Goal: Task Accomplishment & Management: Manage account settings

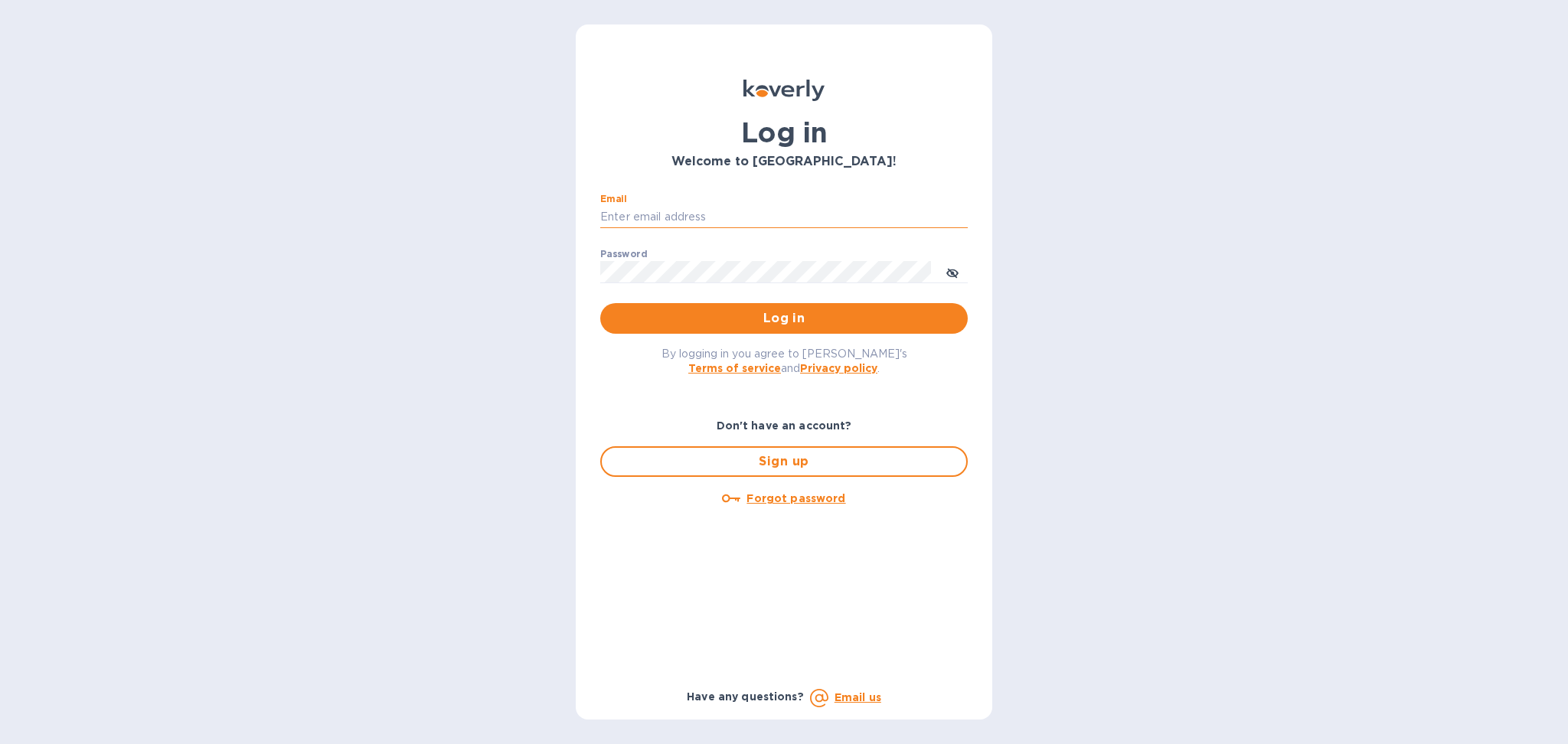
drag, startPoint x: 682, startPoint y: 220, endPoint x: 710, endPoint y: 224, distance: 28.3
click at [682, 220] on input "Email" at bounding box center [783, 216] width 367 height 23
click at [742, 222] on input "Email" at bounding box center [783, 216] width 367 height 23
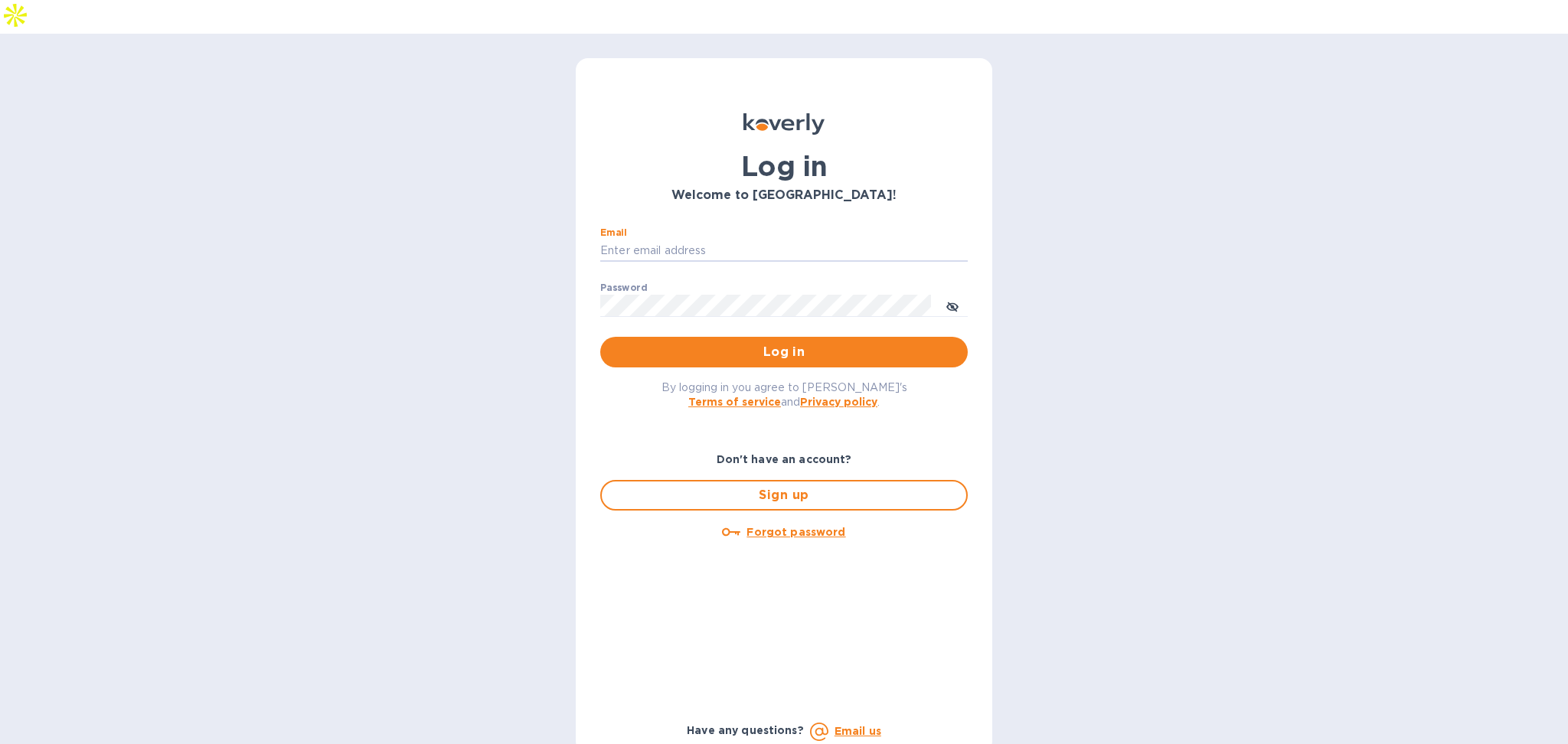
type input "[PERSON_NAME][EMAIL_ADDRESS][DOMAIN_NAME]"
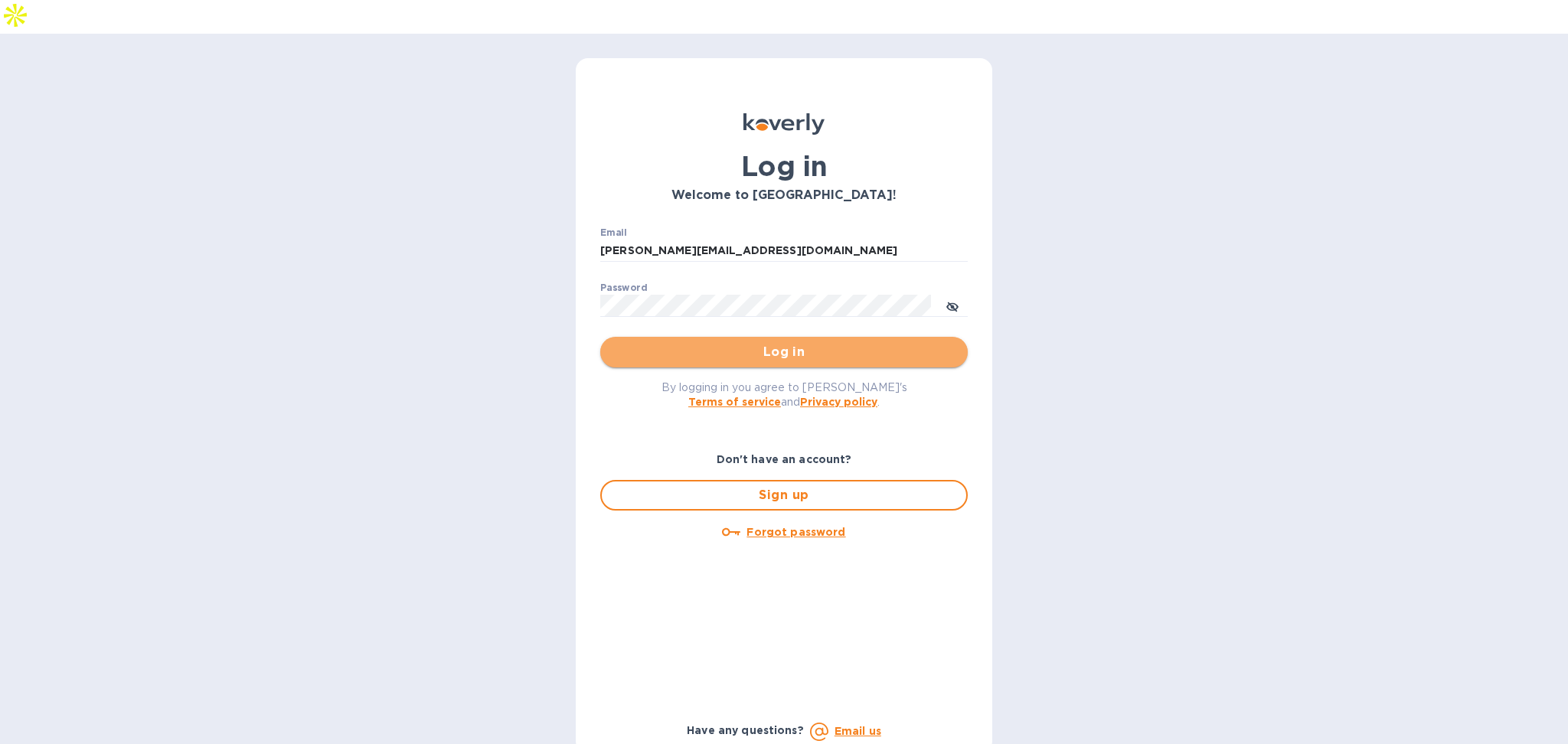
click at [741, 343] on span "Log in" at bounding box center [784, 352] width 343 height 18
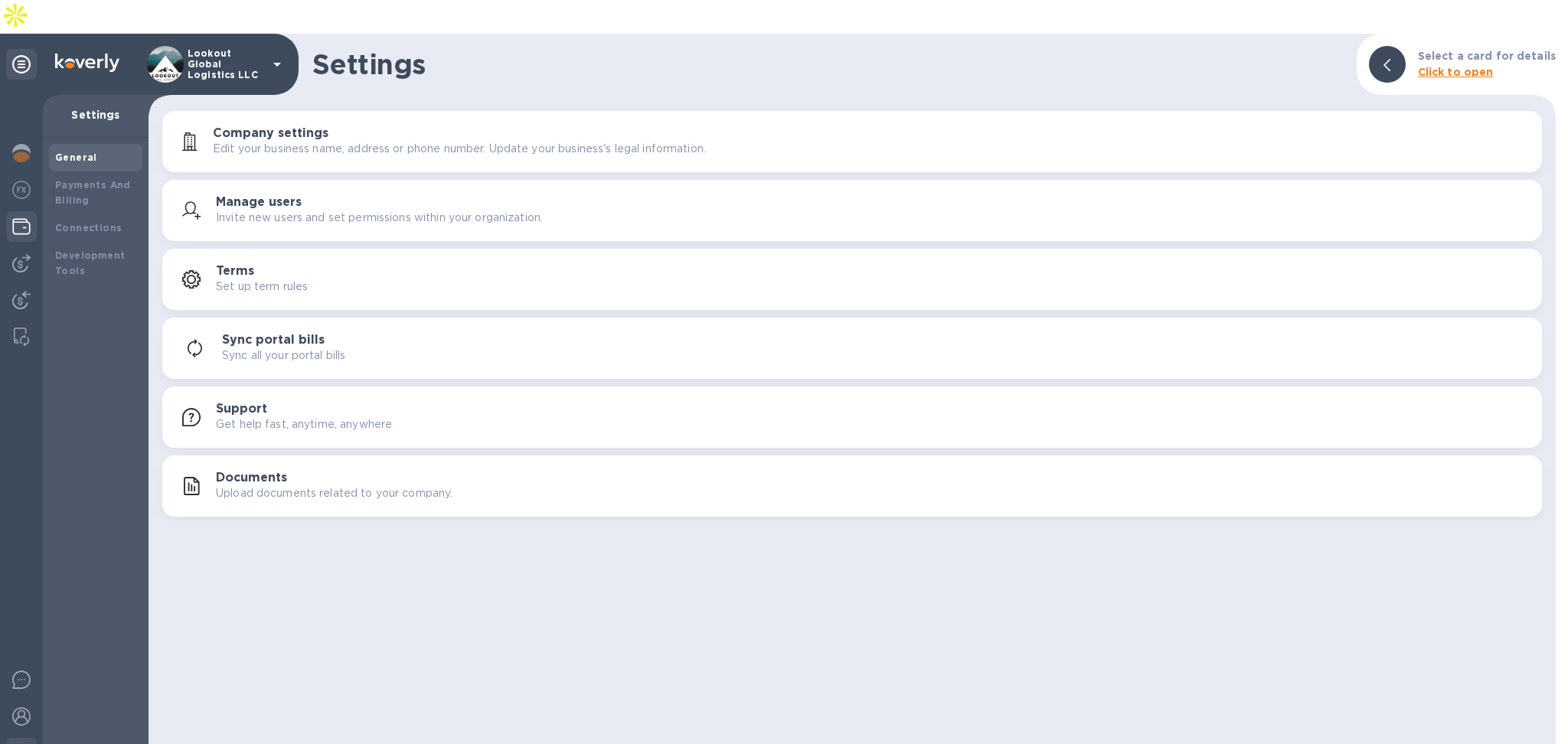
click at [16, 217] on img at bounding box center [22, 226] width 18 height 18
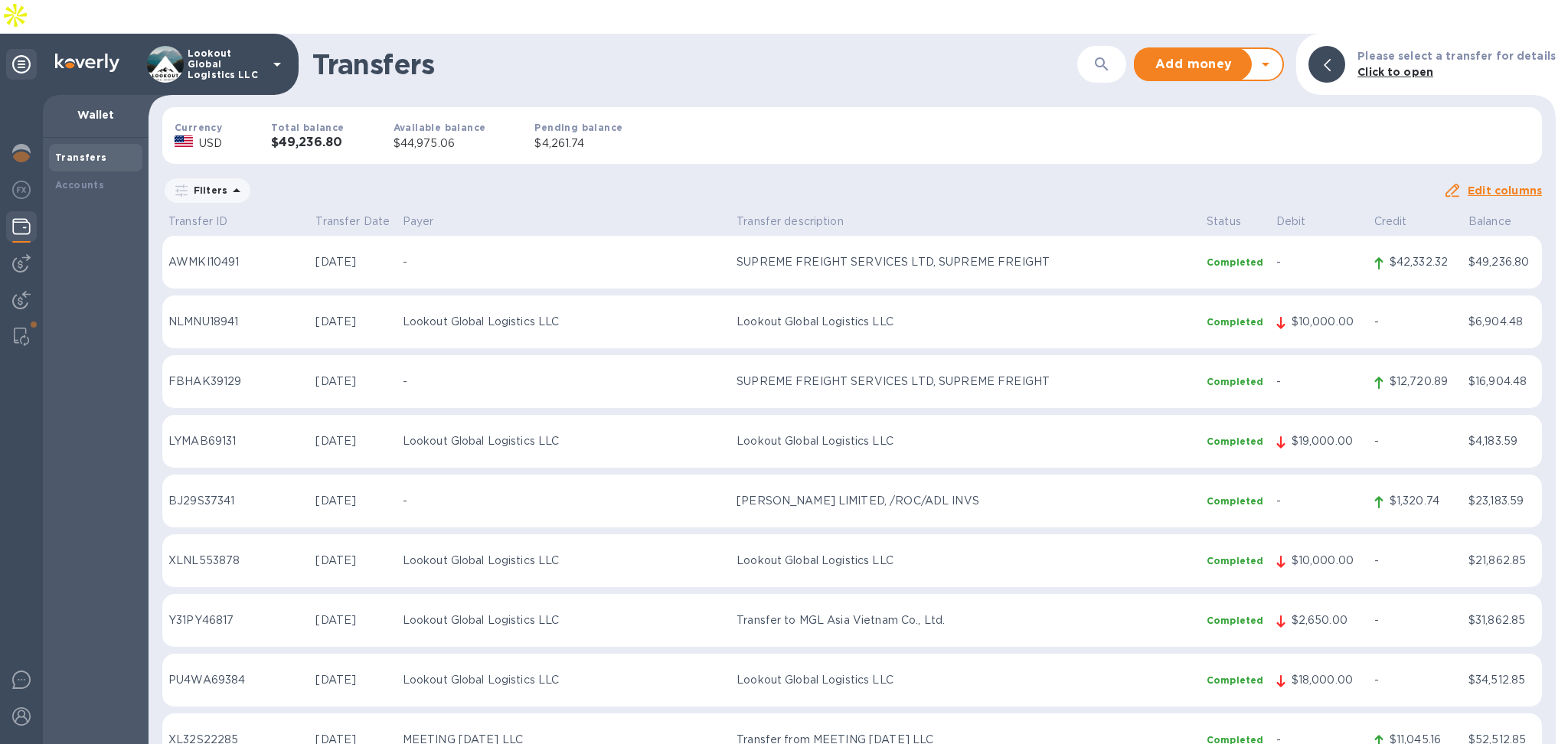
click at [1275, 55] on icon at bounding box center [1266, 64] width 18 height 18
click at [1218, 129] on b "Withdraw money" at bounding box center [1209, 135] width 98 height 13
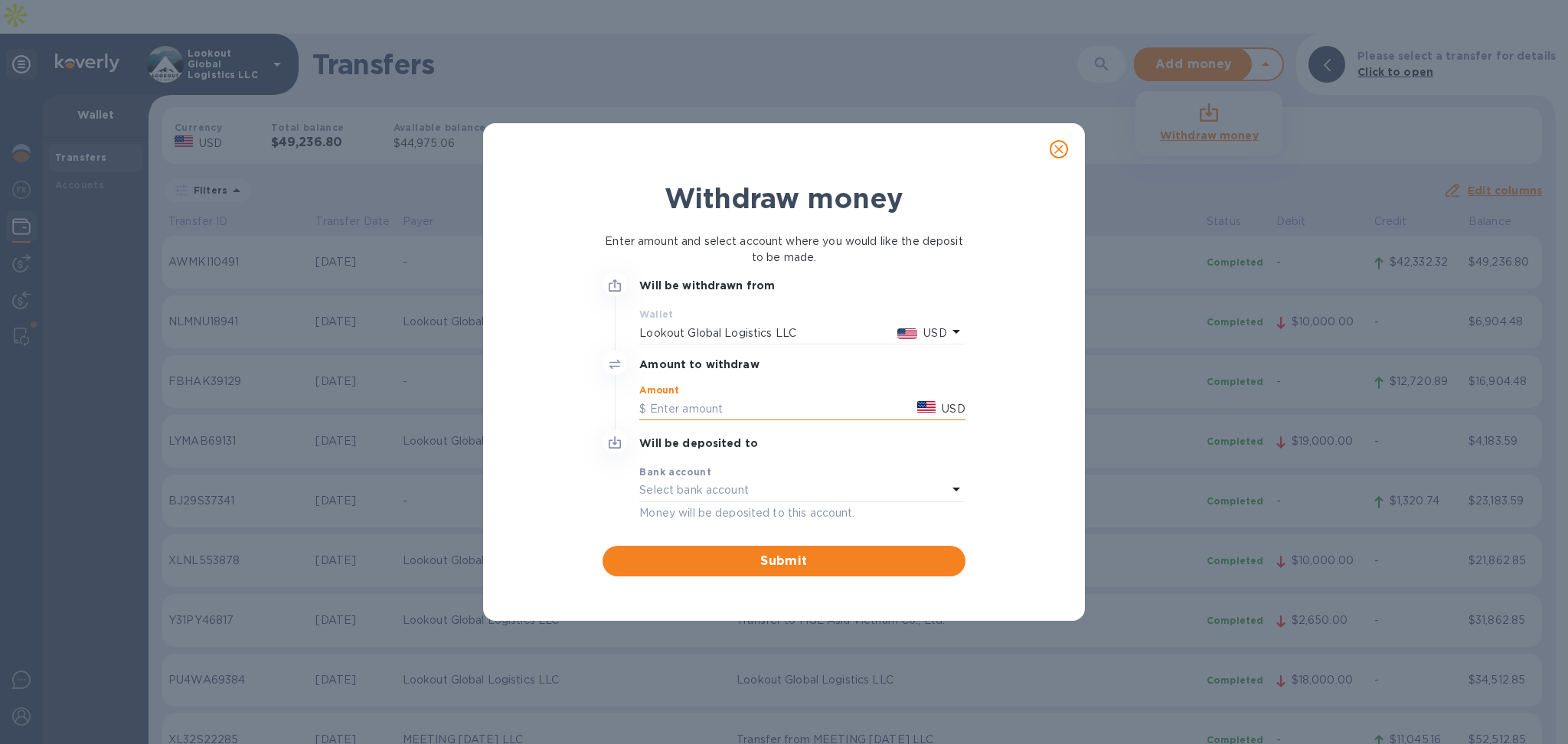
click at [696, 407] on input "text" at bounding box center [775, 408] width 272 height 23
type input "42,000"
click at [701, 470] on b "Bank account" at bounding box center [676, 472] width 72 height 12
click at [915, 494] on div "Select bank account" at bounding box center [793, 491] width 307 height 22
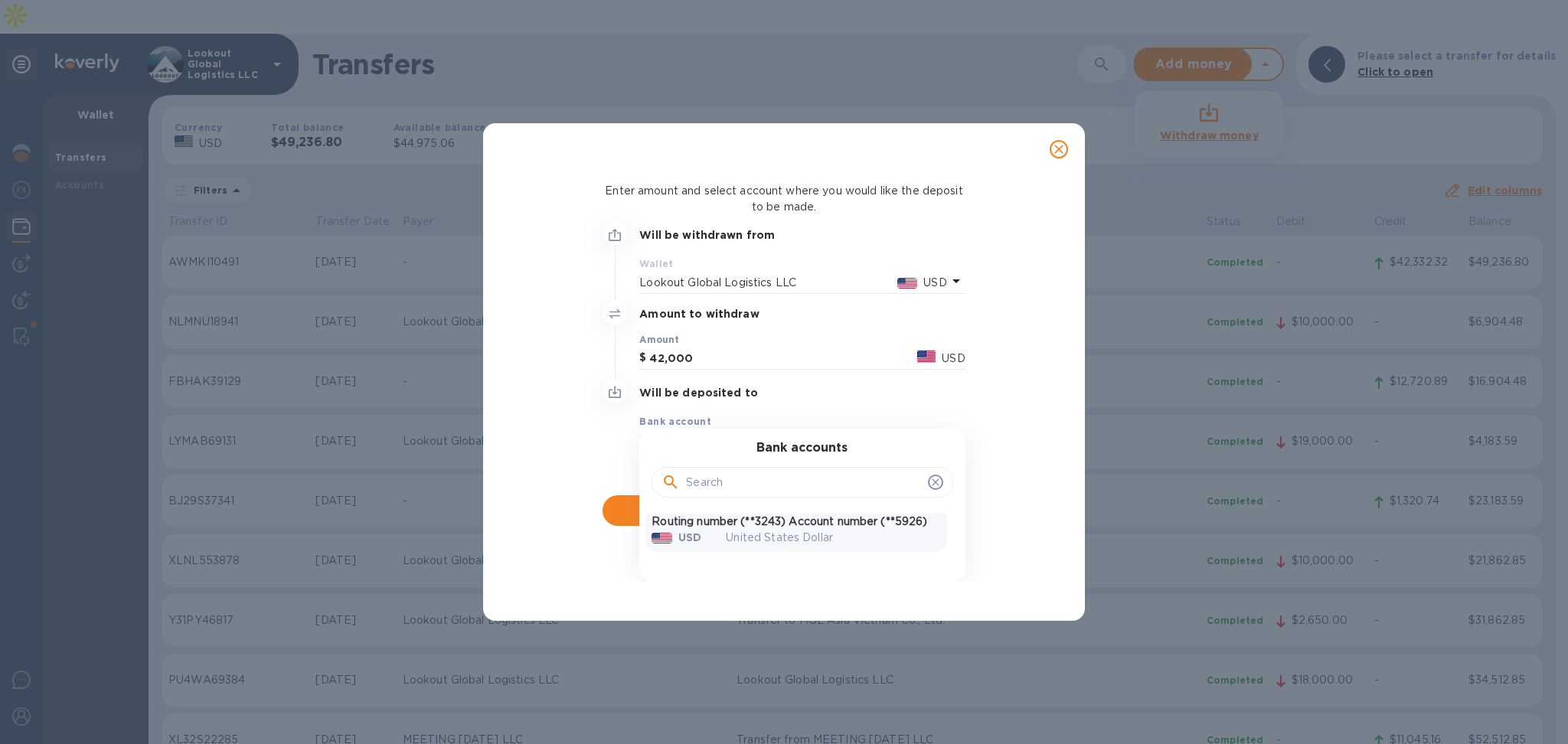
scroll to position [6, 0]
click at [761, 514] on p "Routing number (**3243) Account number (**5926)" at bounding box center [796, 521] width 289 height 16
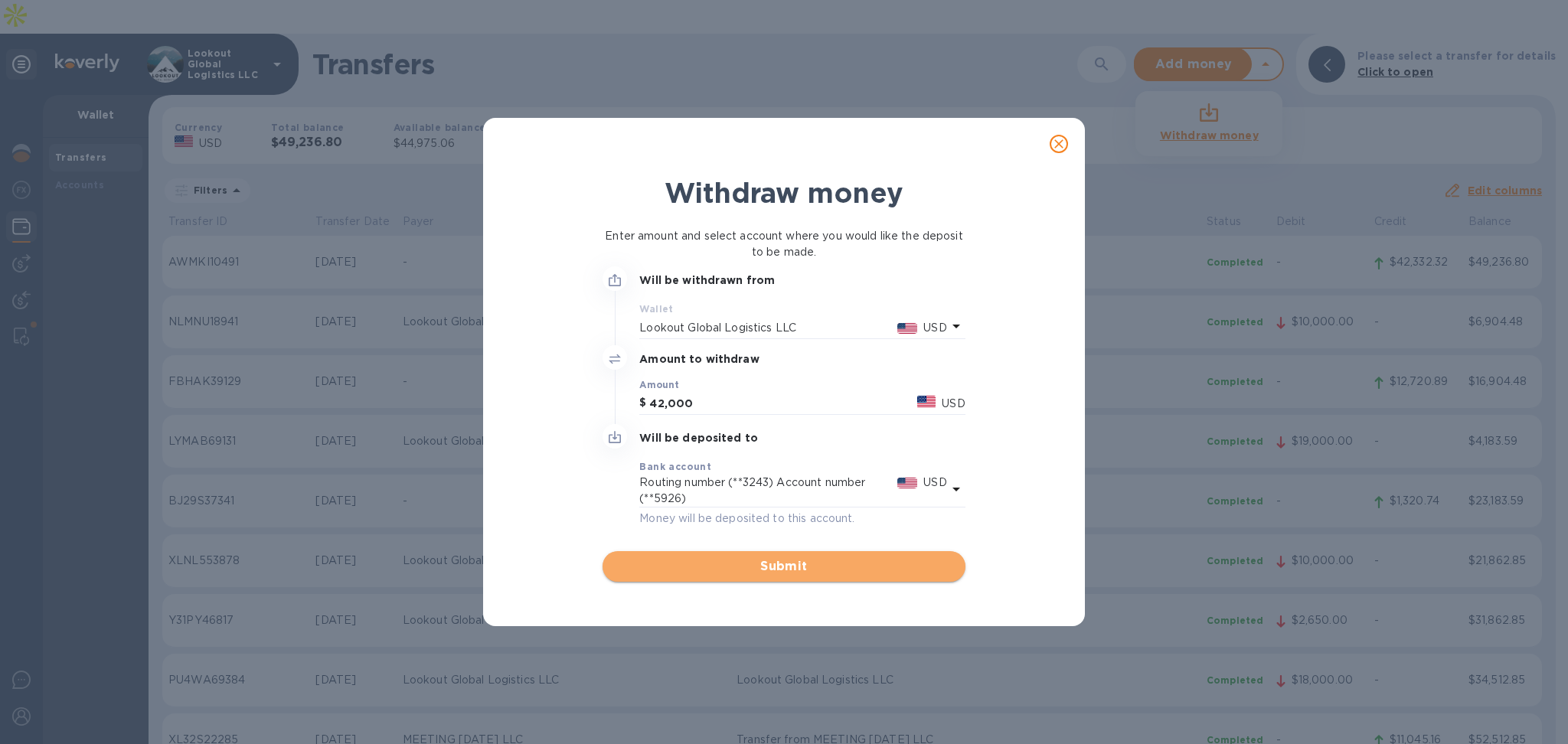
click at [728, 561] on span "Submit" at bounding box center [783, 566] width 337 height 18
